Goal: Information Seeking & Learning: Learn about a topic

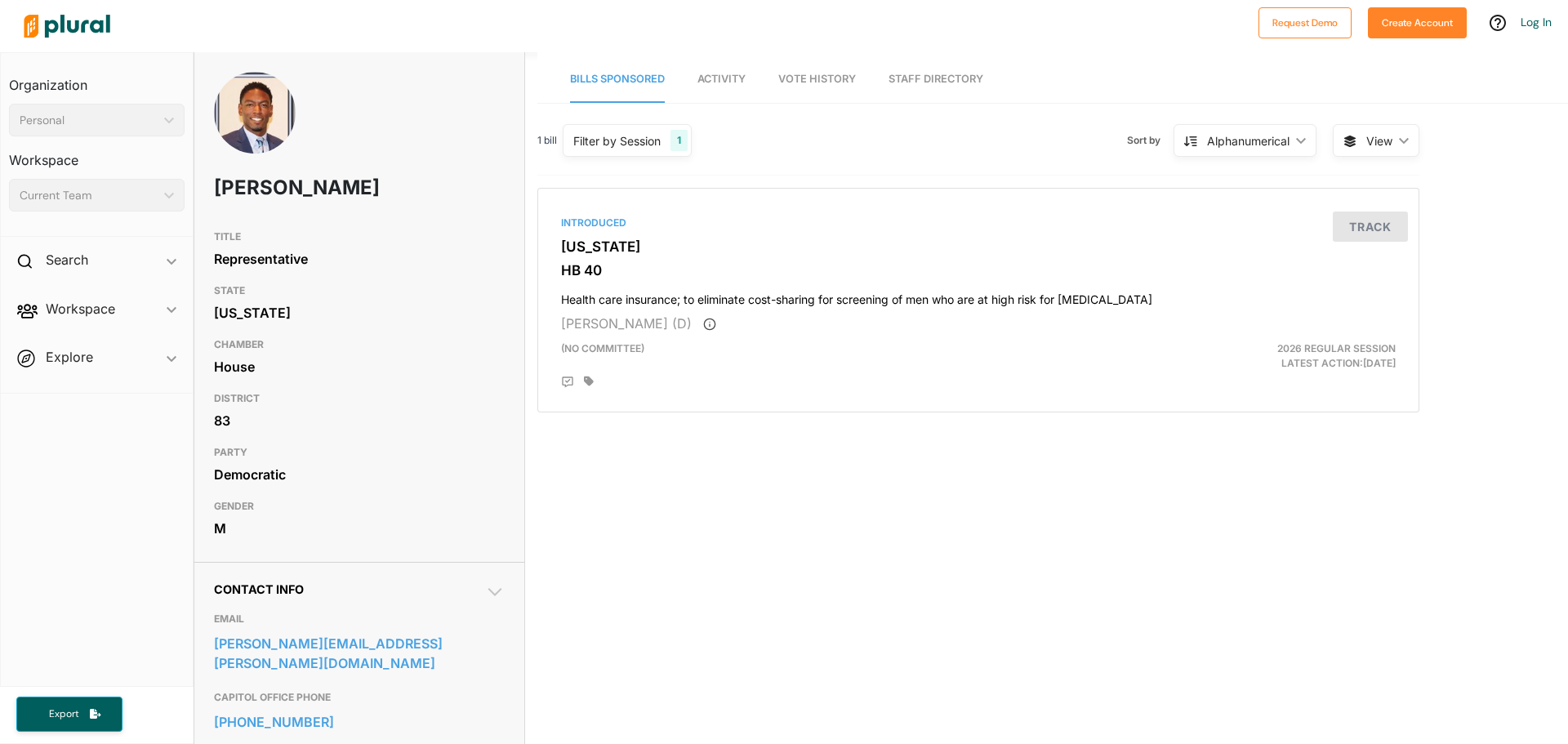
scroll to position [82, 0]
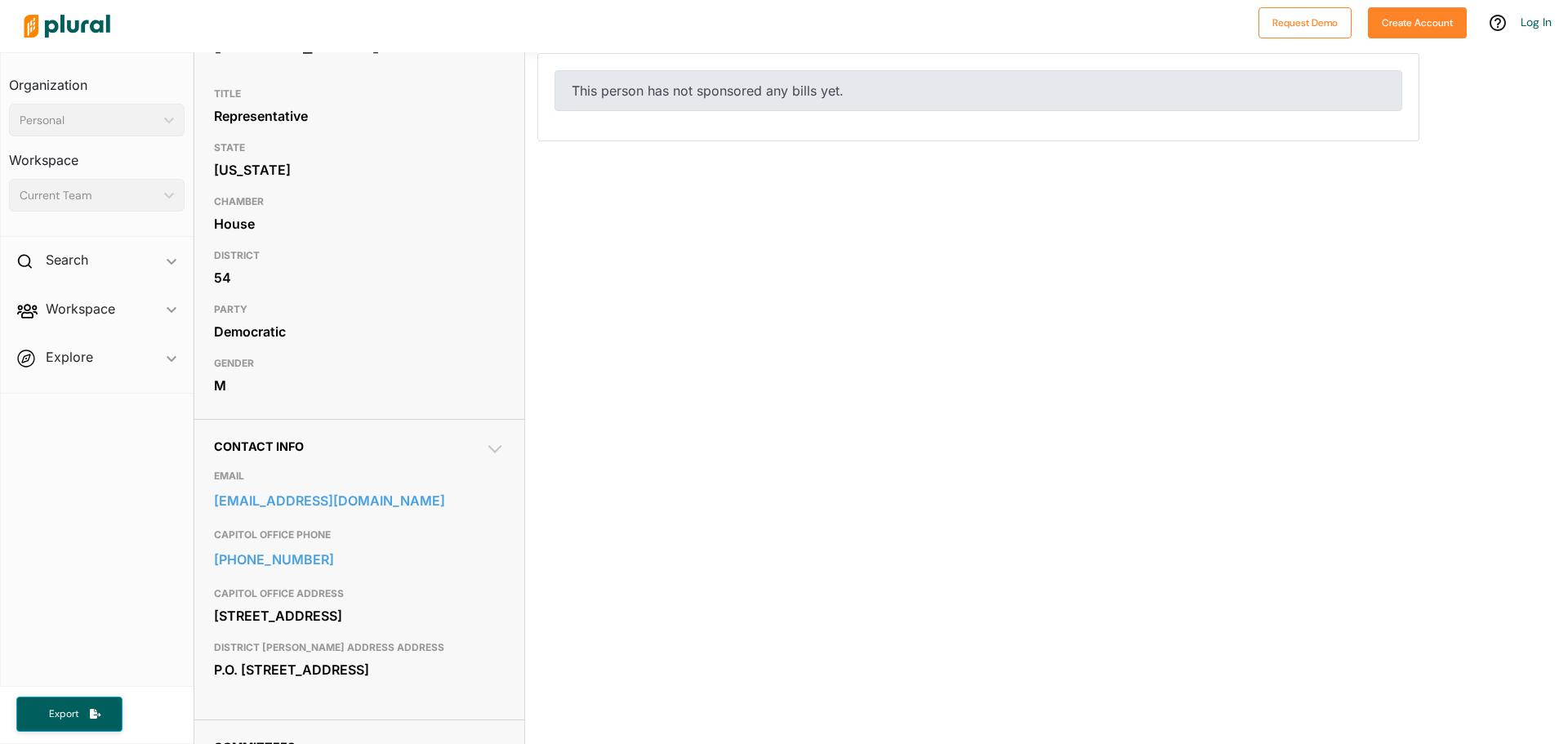
scroll to position [164, 0]
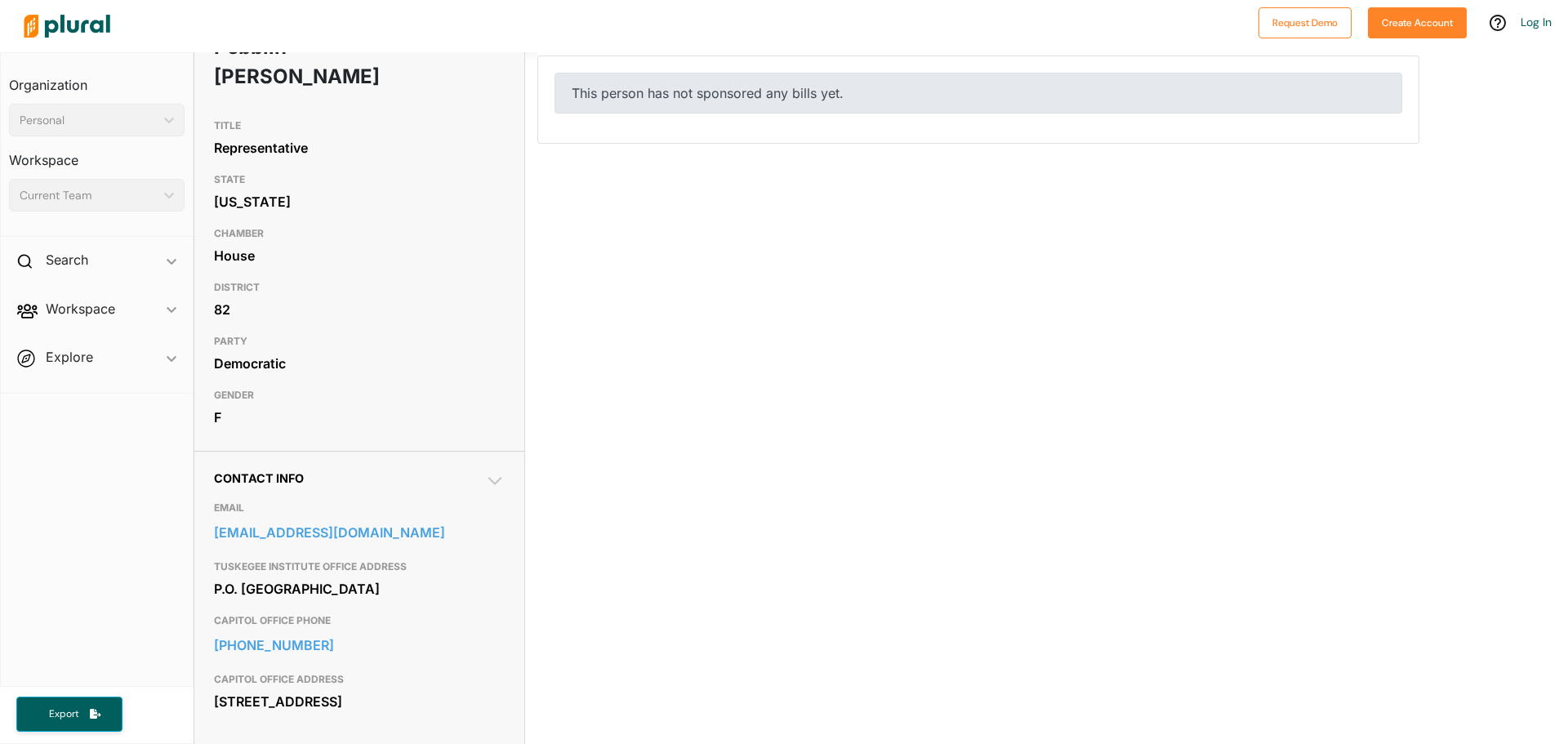
scroll to position [164, 0]
